Goal: Information Seeking & Learning: Learn about a topic

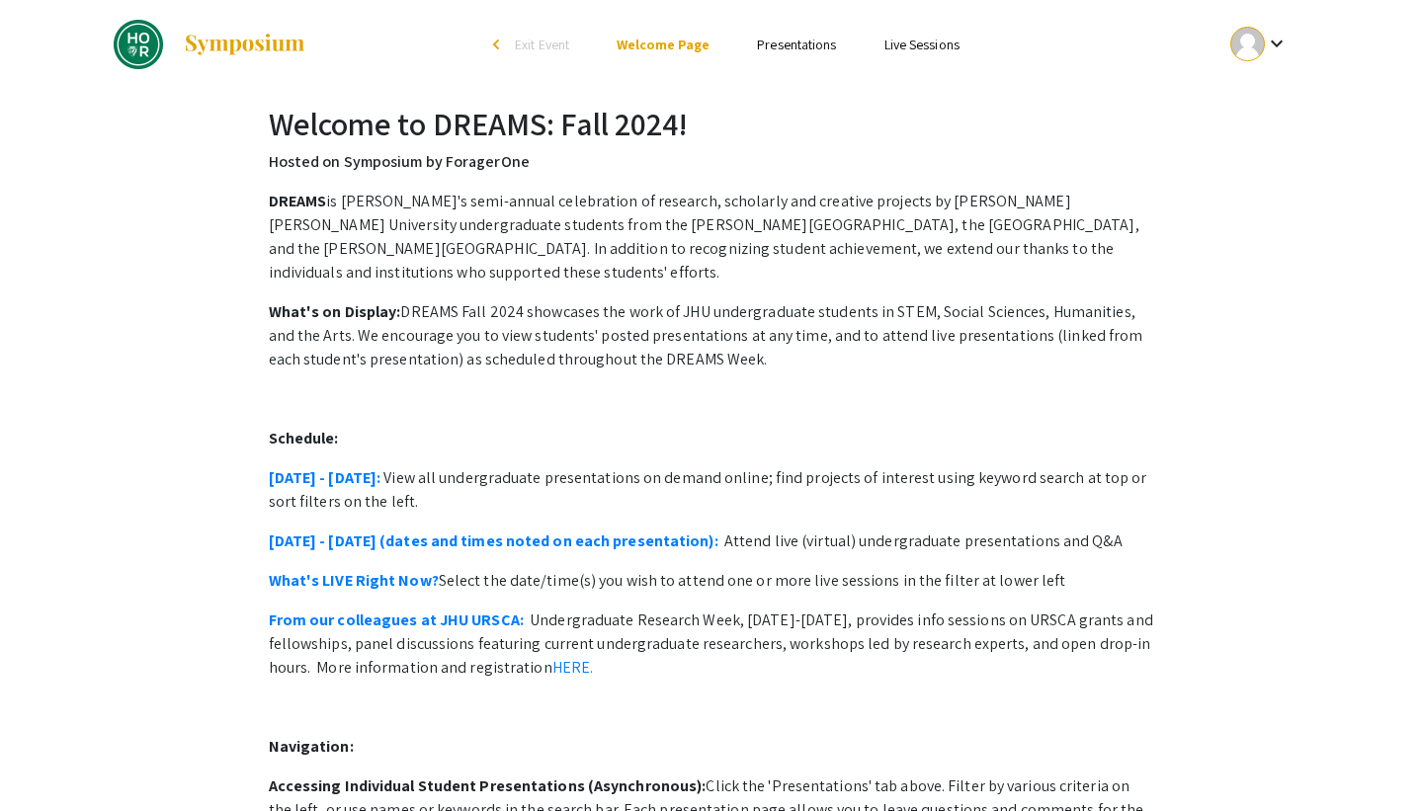
click at [795, 43] on link "Presentations" at bounding box center [796, 45] width 79 height 18
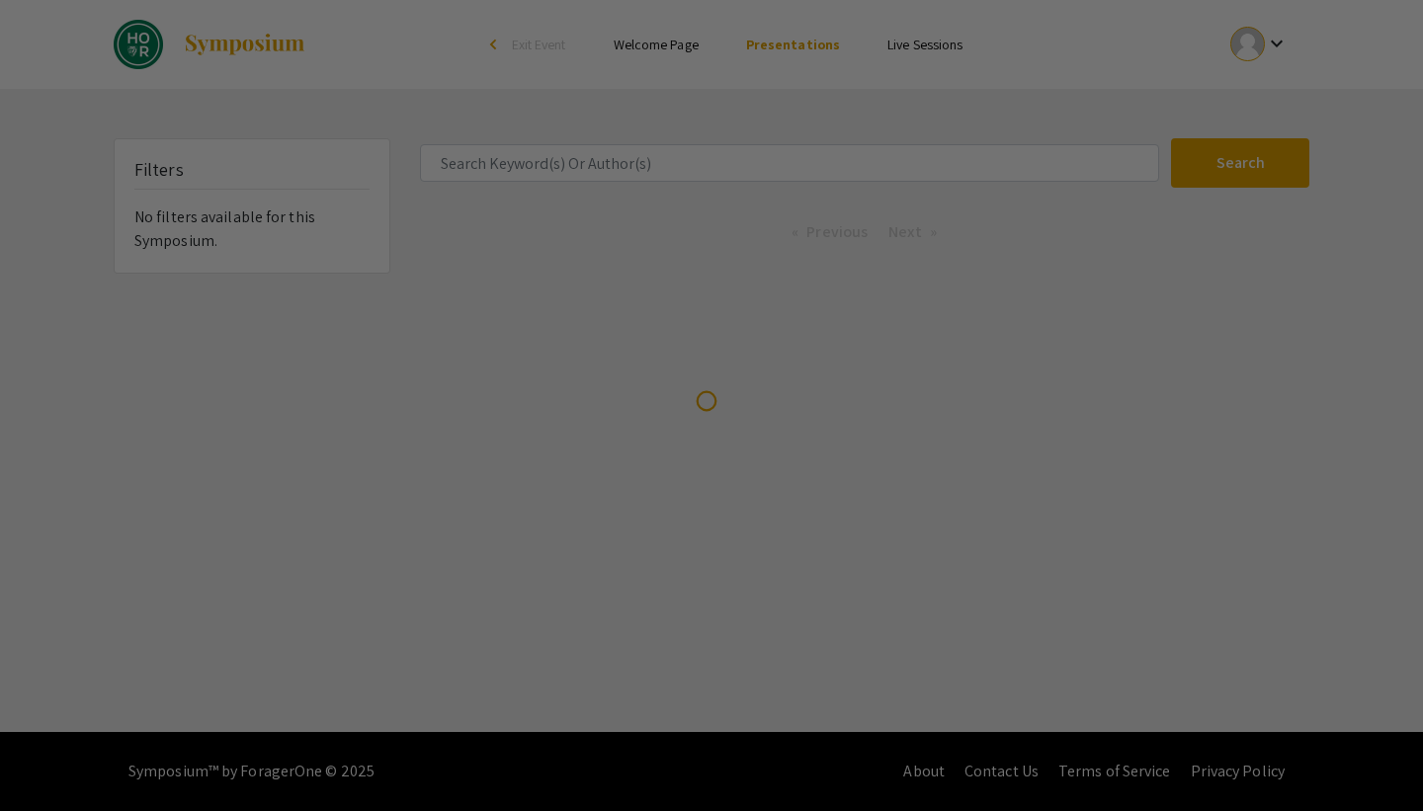
click at [644, 174] on div at bounding box center [711, 405] width 1423 height 811
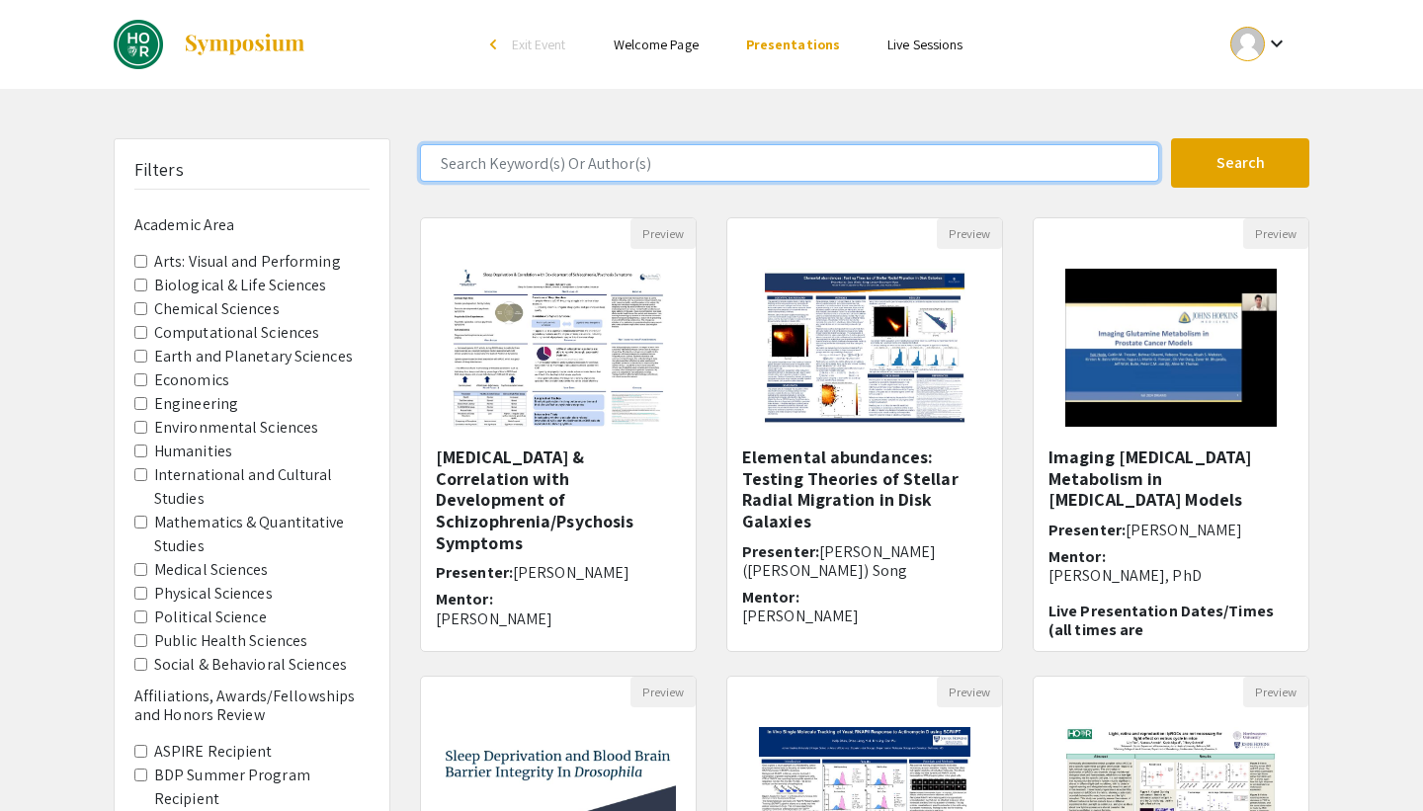
click at [630, 160] on input "Search Keyword(s) Or Author(s)" at bounding box center [789, 163] width 739 height 38
type input "[PERSON_NAME]"
click at [1171, 138] on button "Search" at bounding box center [1240, 162] width 138 height 49
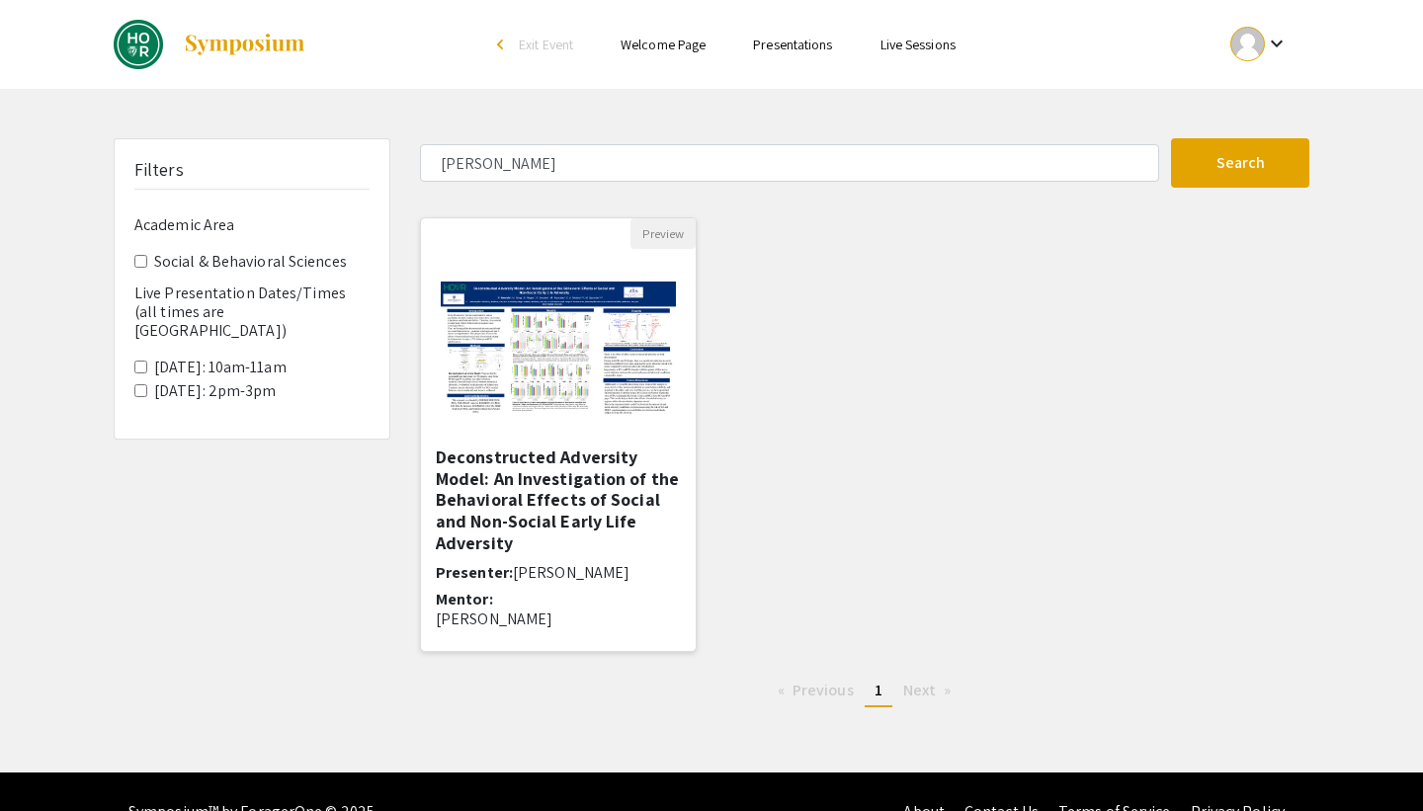
click at [573, 481] on h5 "Deconstructed Adversity Model: An Investigation of the Behavioral Effects of So…" at bounding box center [558, 500] width 245 height 107
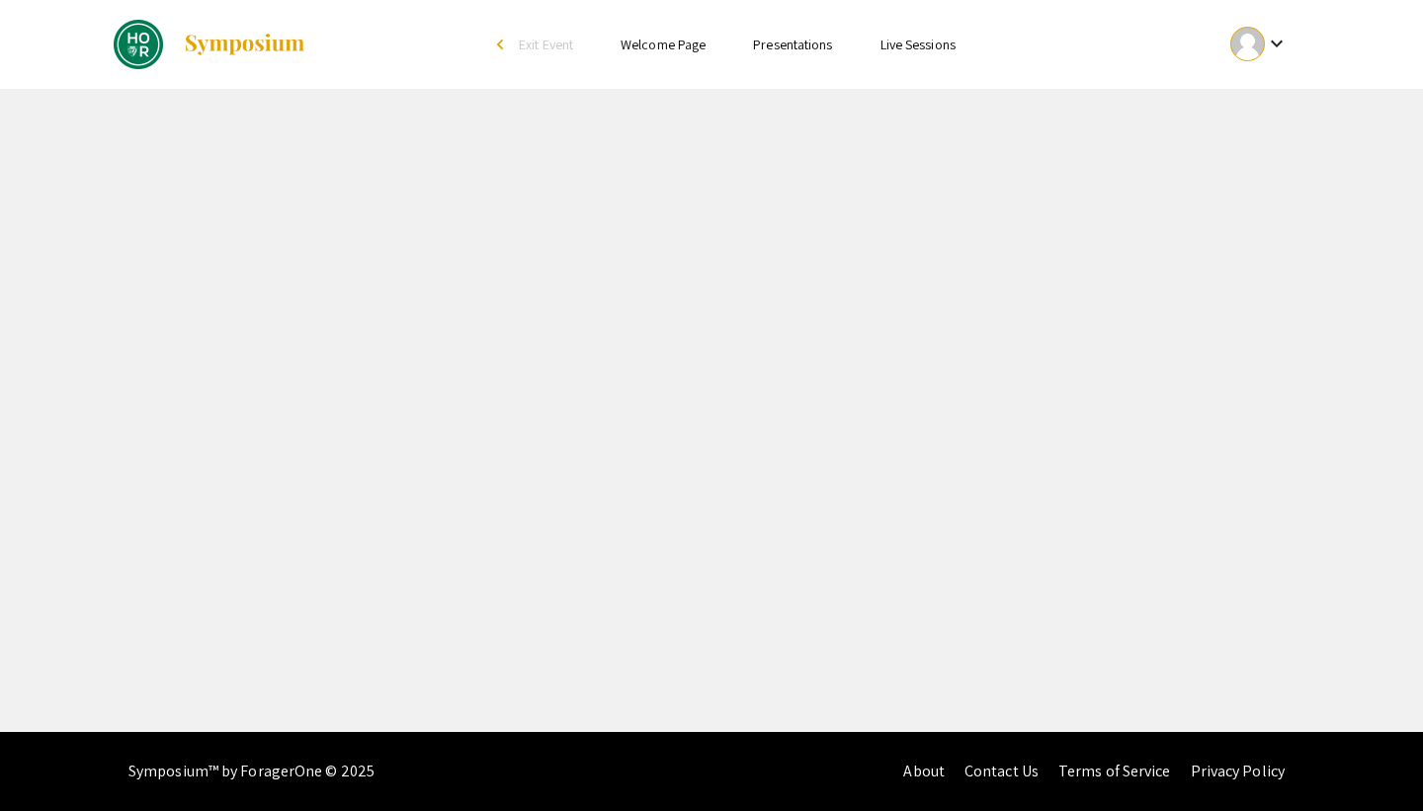
select select "custom"
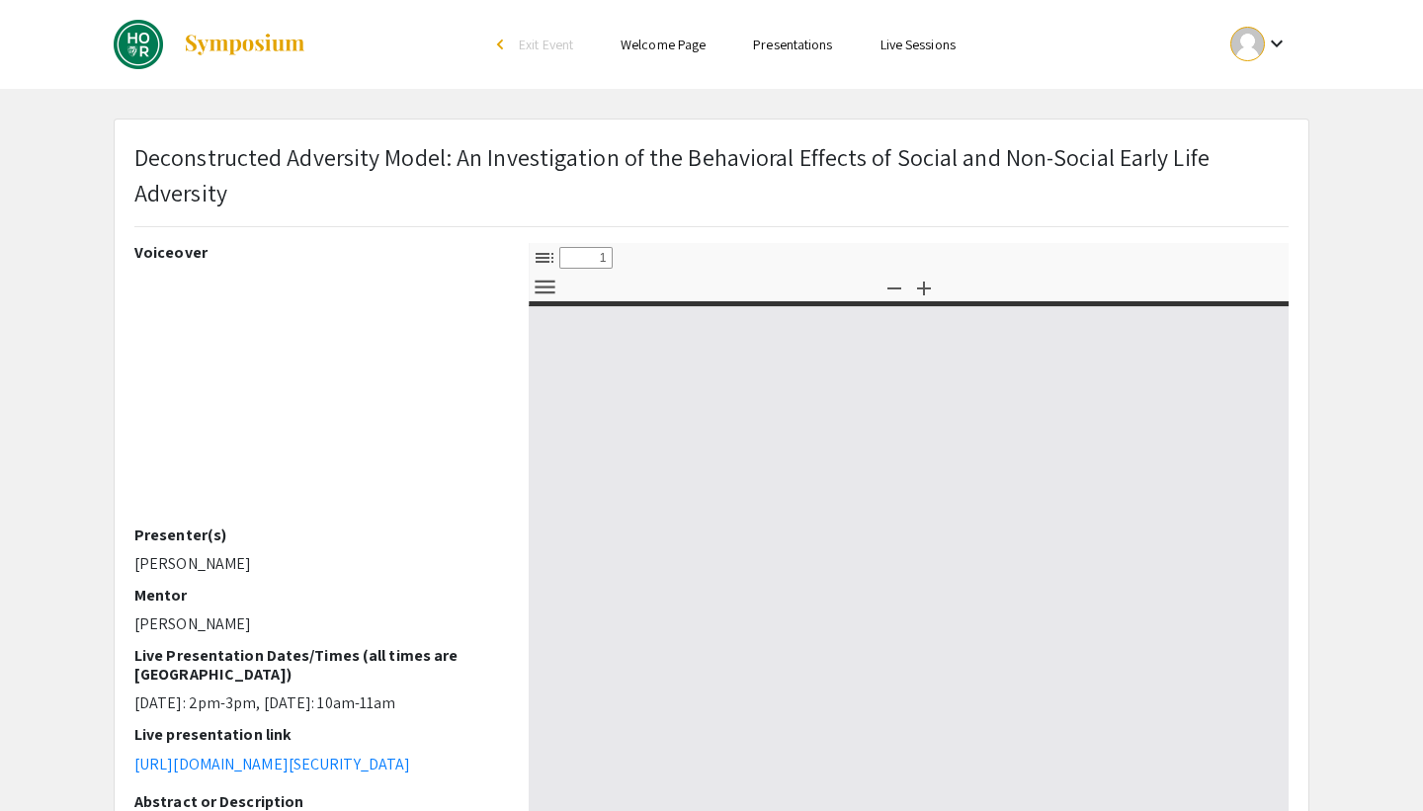
type input "0"
select select "custom"
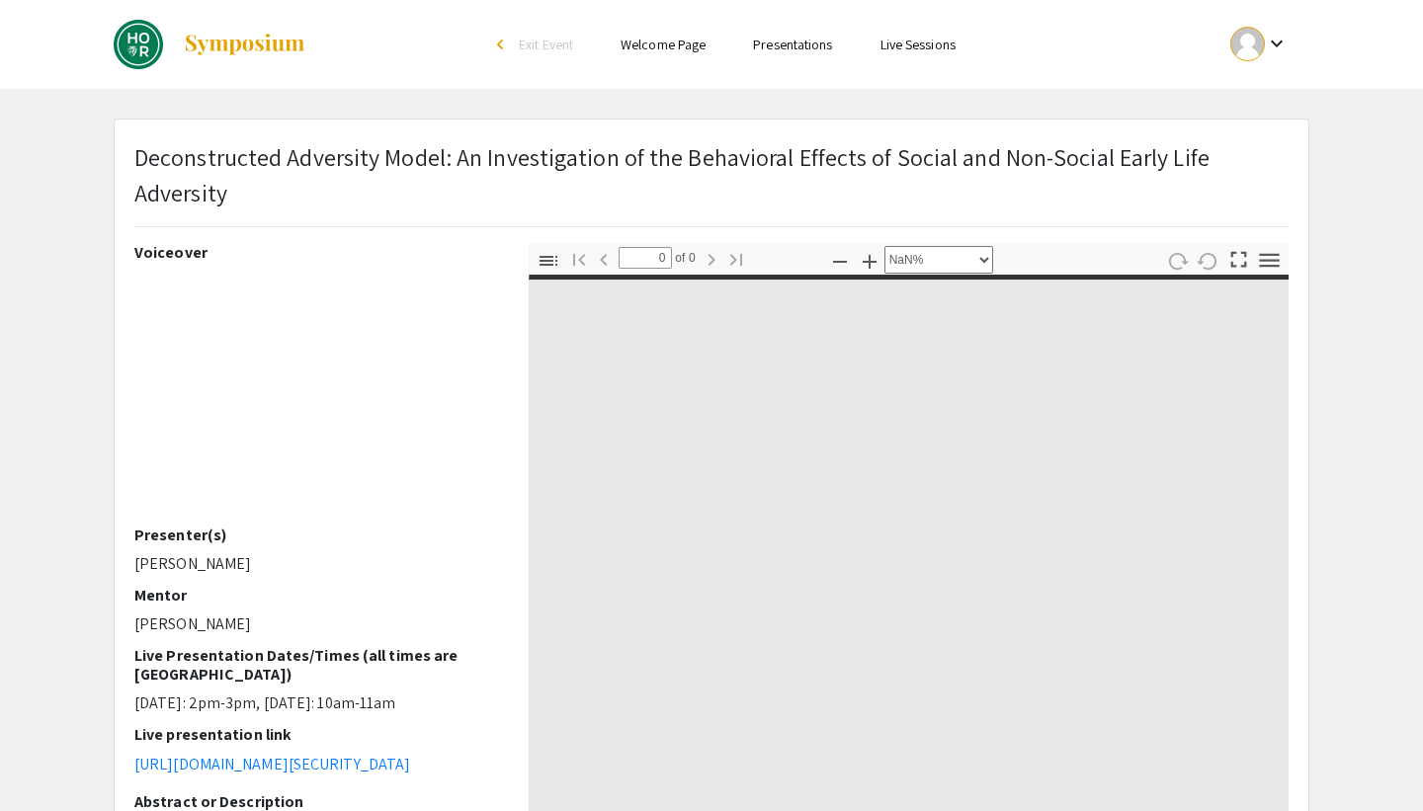
type input "1"
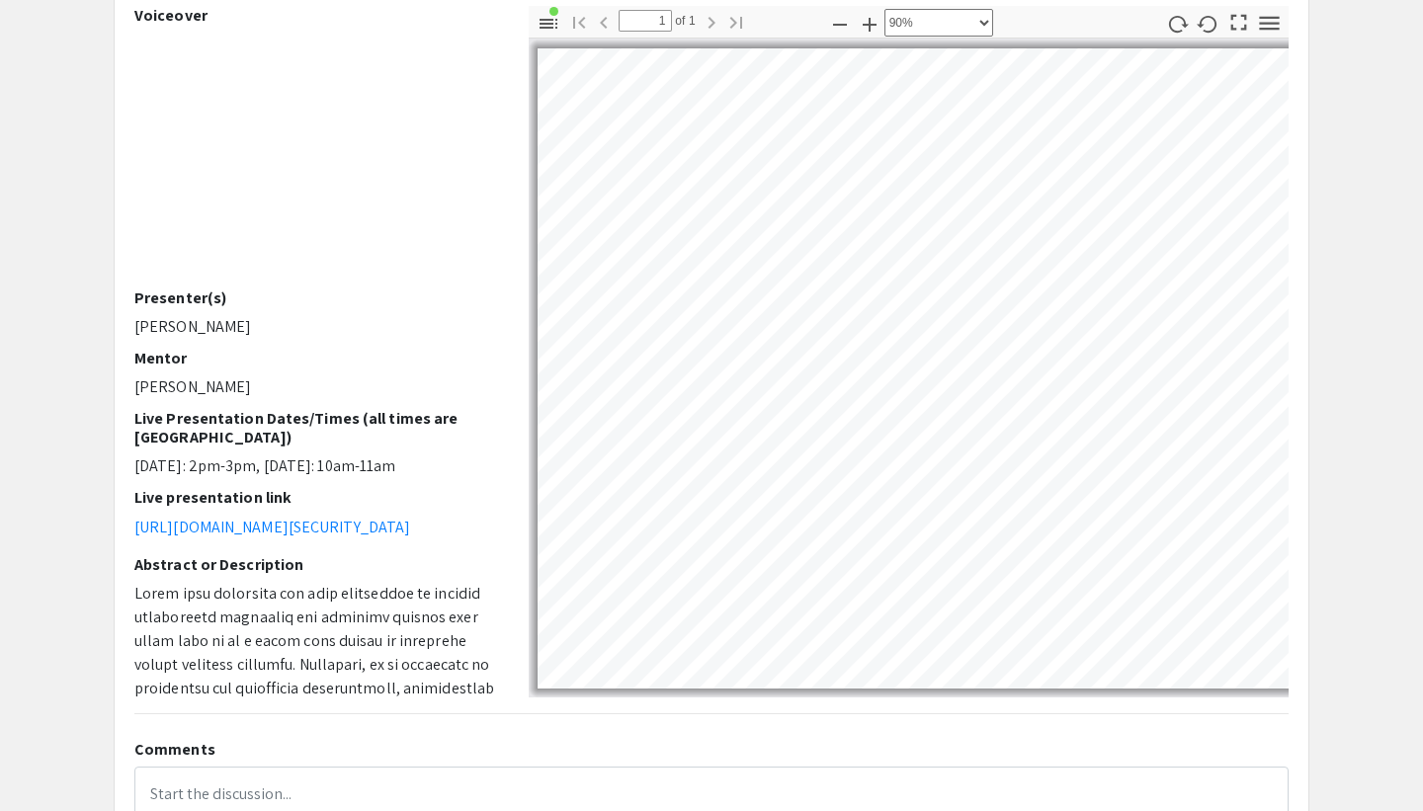
scroll to position [207, 0]
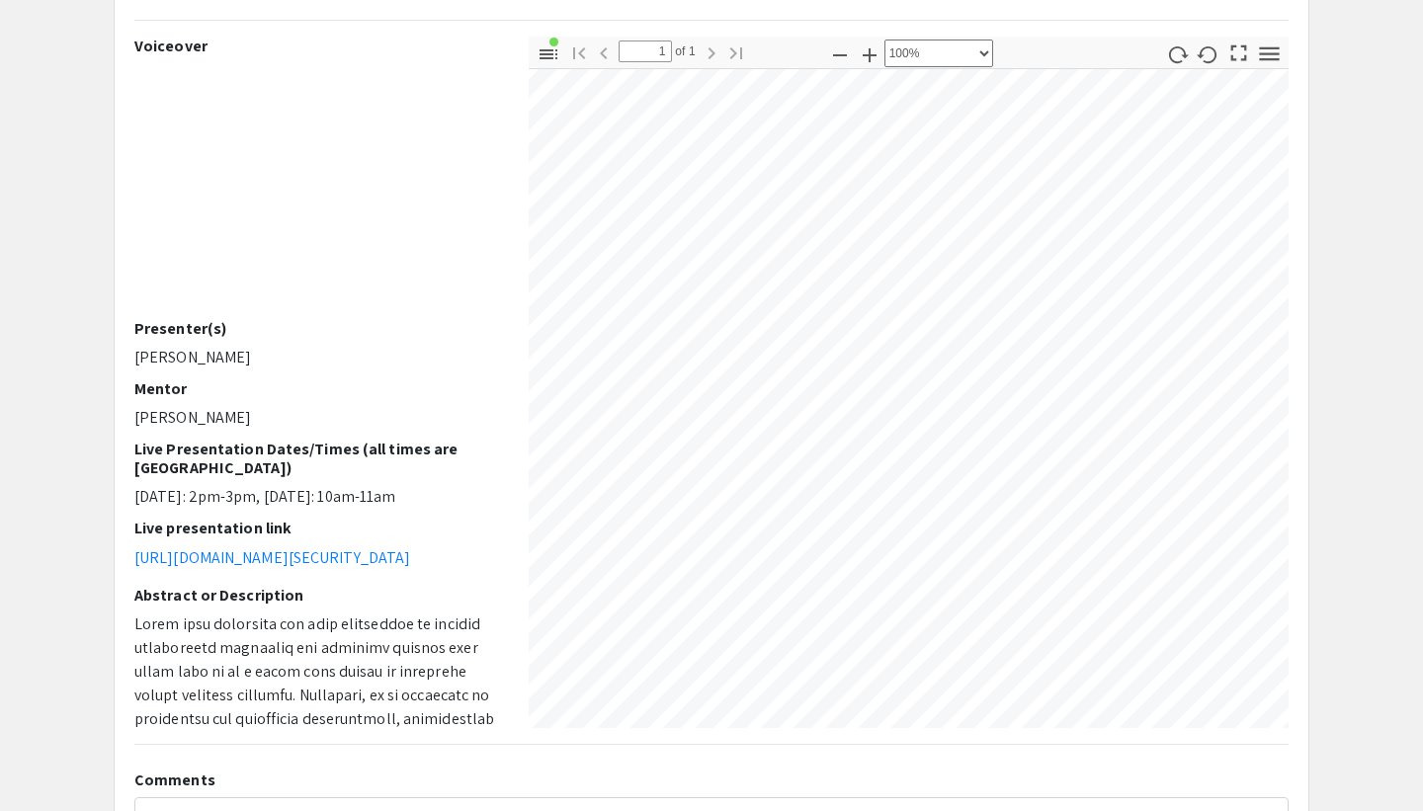
select select "custom"
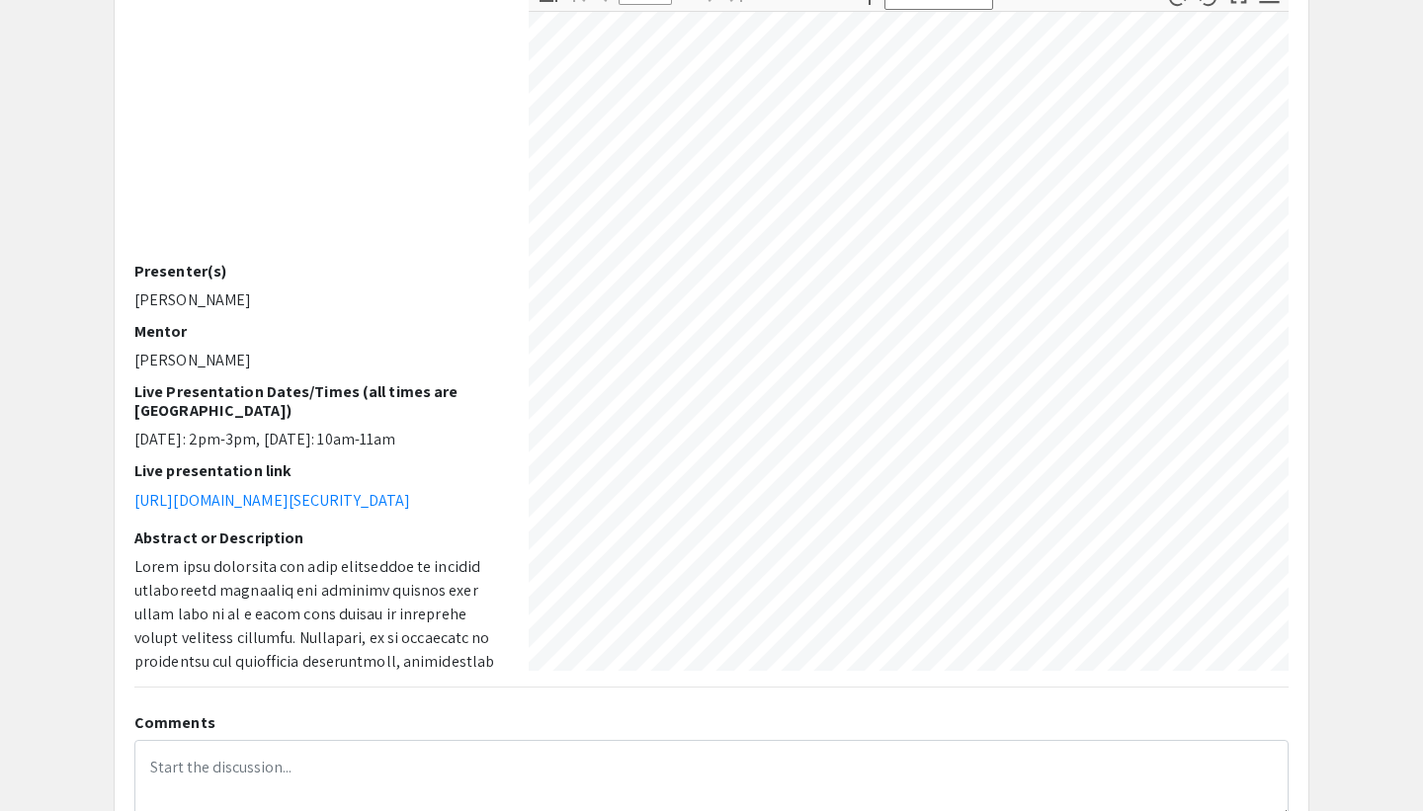
scroll to position [100, 45]
